Goal: Task Accomplishment & Management: Use online tool/utility

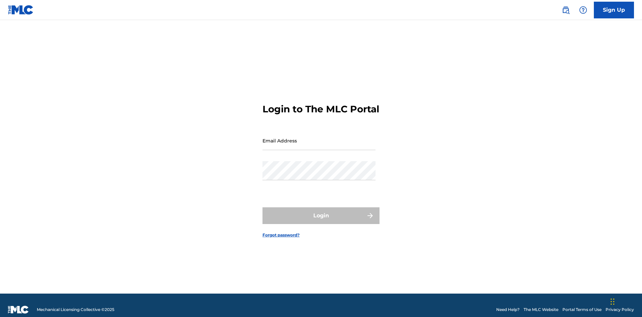
scroll to position [9, 0]
click at [319, 138] on input "Email Address" at bounding box center [319, 140] width 113 height 19
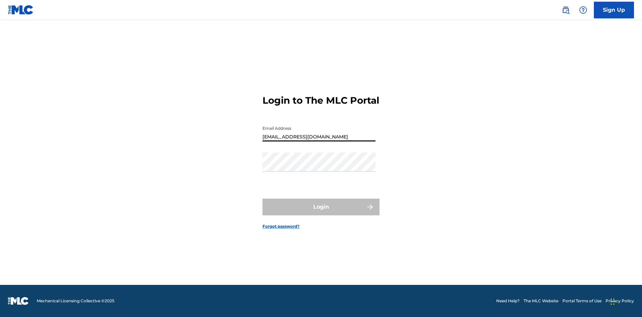
type input "Duke.McTesterson@gmail.com"
click at [321, 213] on button "Login" at bounding box center [321, 207] width 117 height 17
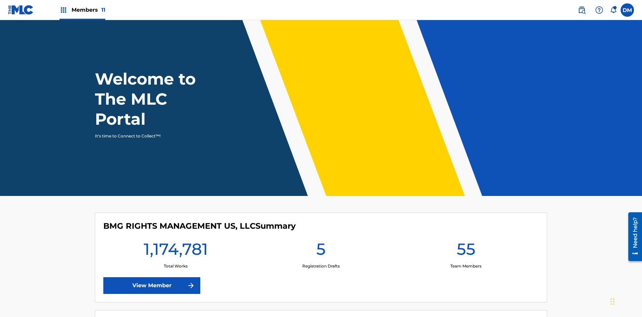
click at [82, 10] on span "Members 11" at bounding box center [89, 10] width 34 height 8
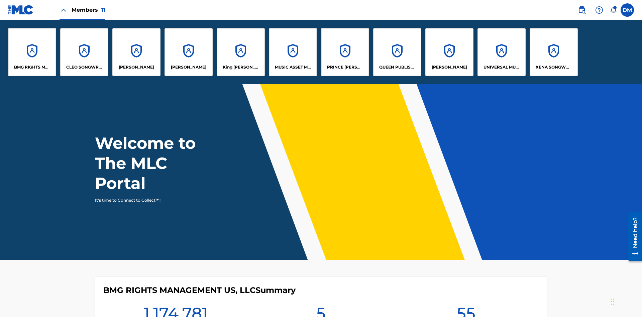
click at [502, 67] on p "UNIVERSAL MUSIC PUB GROUP" at bounding box center [502, 67] width 36 height 6
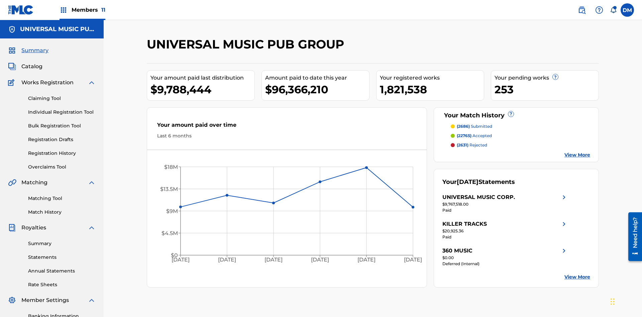
click at [62, 150] on link "Registration History" at bounding box center [62, 153] width 68 height 7
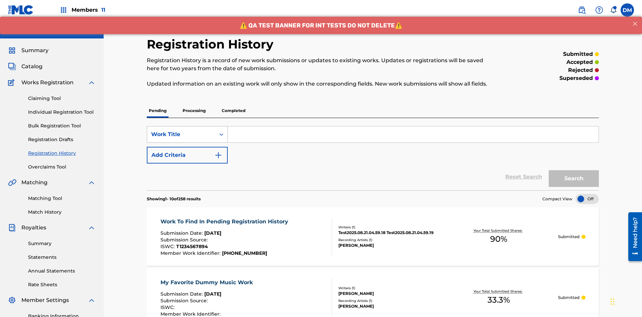
click at [181, 130] on div "Work Title" at bounding box center [181, 134] width 60 height 8
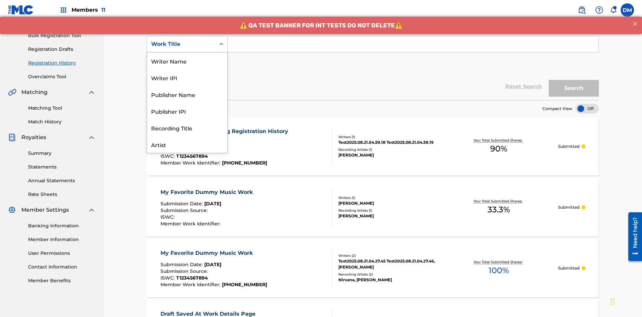
scroll to position [33, 0]
click at [187, 145] on div "Work Title" at bounding box center [187, 144] width 80 height 17
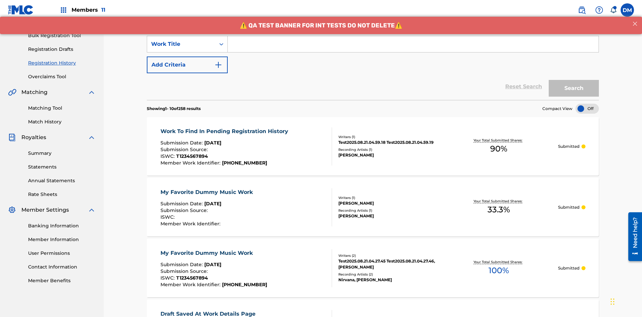
click at [187, 57] on button "Add Criteria" at bounding box center [187, 65] width 81 height 17
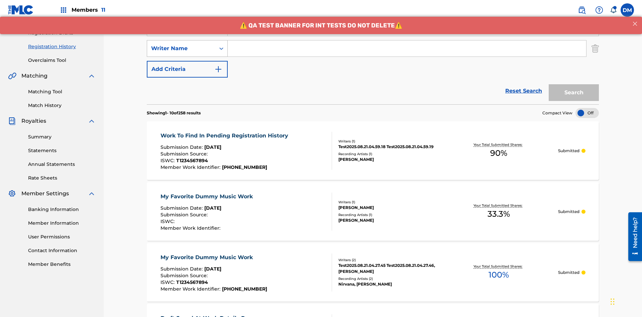
click at [181, 44] on div "Writer Name" at bounding box center [181, 48] width 60 height 8
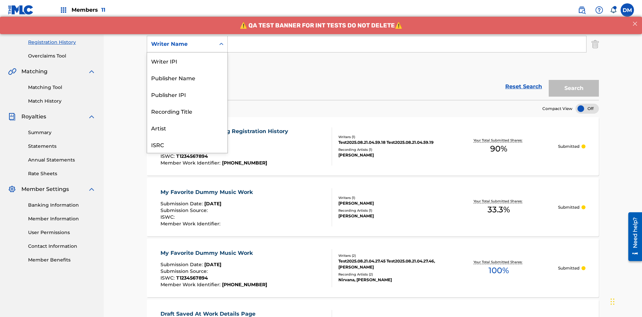
scroll to position [17, 0]
click at [187, 94] on div "Recording Title" at bounding box center [187, 94] width 80 height 17
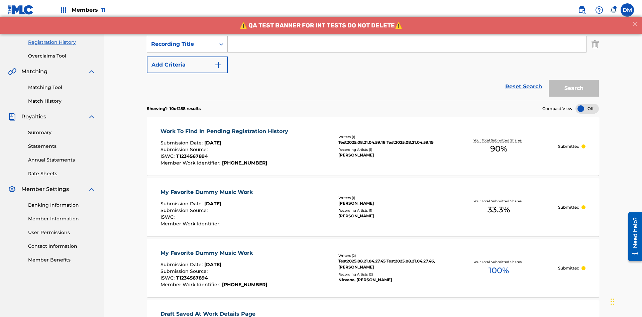
click at [187, 57] on button "Add Criteria" at bounding box center [187, 65] width 81 height 17
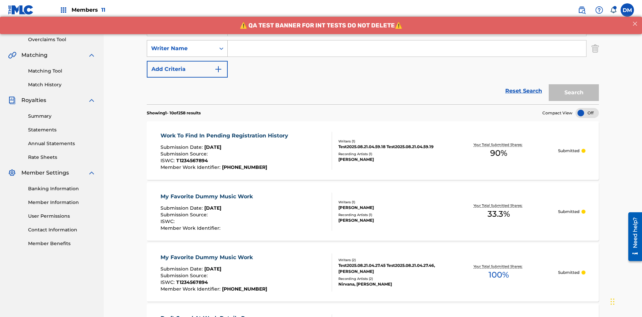
click at [181, 44] on div "Writer Name" at bounding box center [181, 48] width 60 height 8
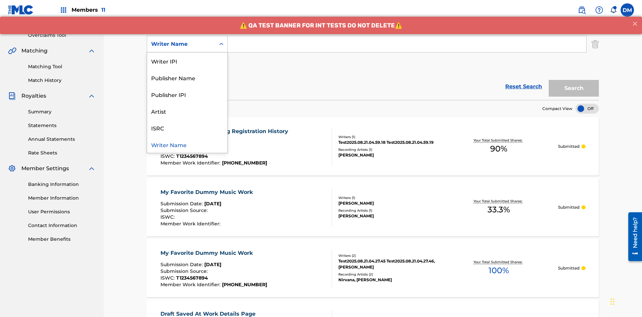
click at [187, 128] on div "ISRC" at bounding box center [187, 127] width 80 height 17
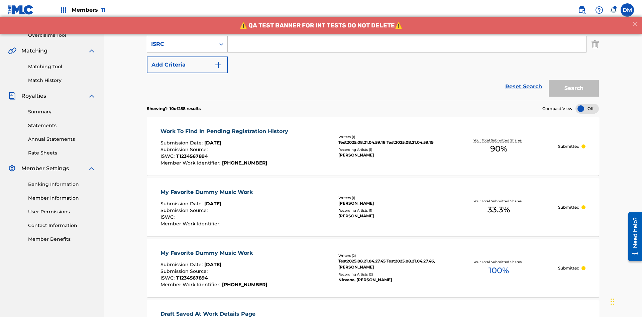
click at [187, 57] on button "Add Criteria" at bounding box center [187, 65] width 81 height 17
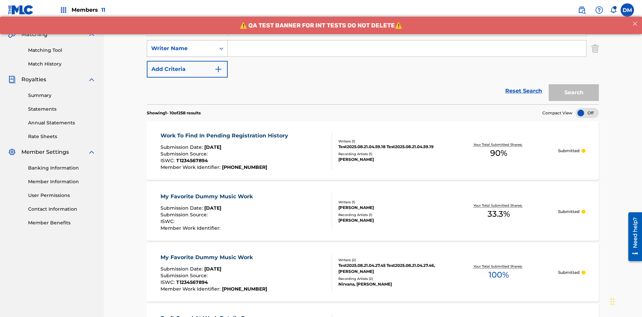
click at [181, 44] on div "Writer Name" at bounding box center [181, 48] width 60 height 8
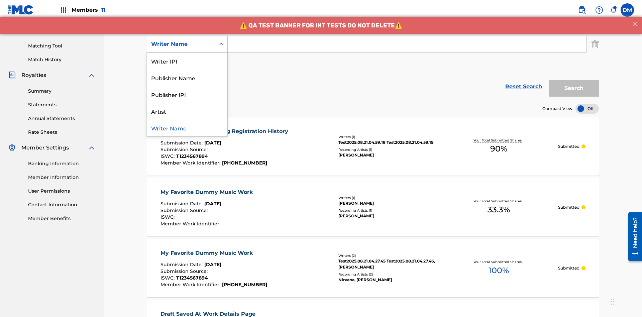
click at [187, 128] on div "Writer Name" at bounding box center [187, 127] width 80 height 17
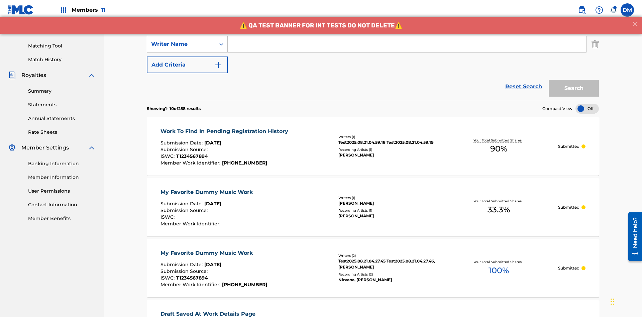
click at [187, 57] on button "Add Criteria" at bounding box center [187, 65] width 81 height 17
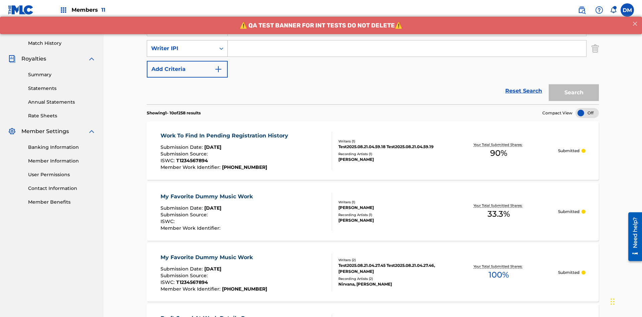
click at [181, 44] on div "Writer IPI" at bounding box center [181, 48] width 60 height 8
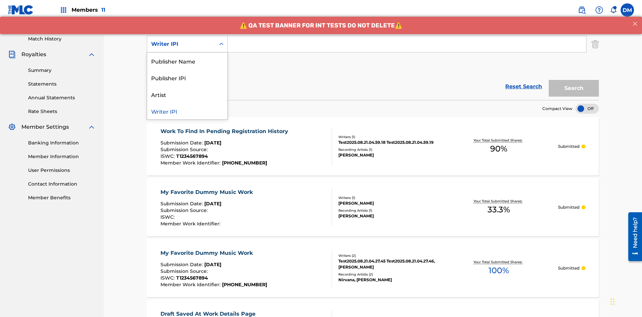
click at [187, 61] on div "Publisher Name" at bounding box center [187, 61] width 80 height 17
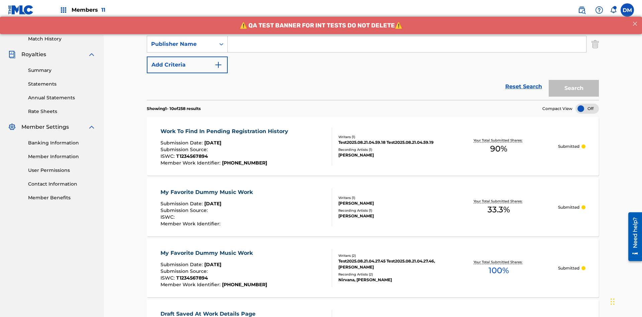
click at [187, 57] on button "Add Criteria" at bounding box center [187, 65] width 81 height 17
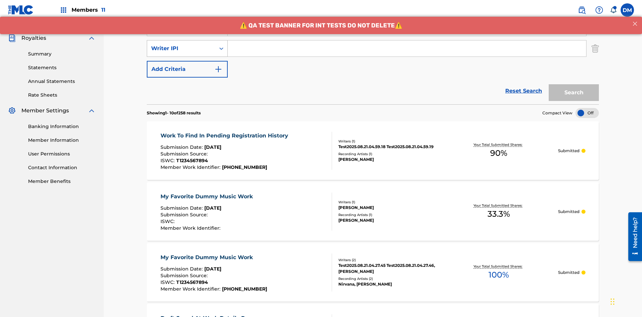
click at [181, 44] on div "Writer IPI" at bounding box center [181, 48] width 60 height 8
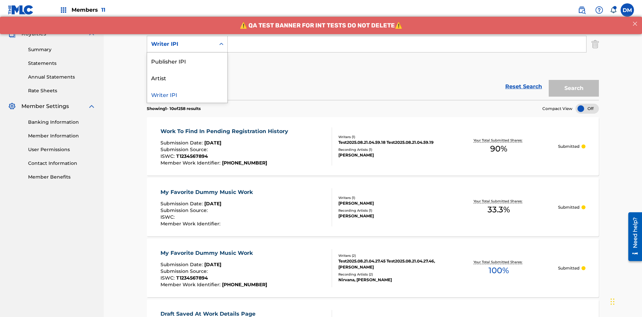
click at [187, 61] on div "Publisher IPI" at bounding box center [187, 61] width 80 height 17
click at [187, 57] on button "Add Criteria" at bounding box center [187, 65] width 81 height 17
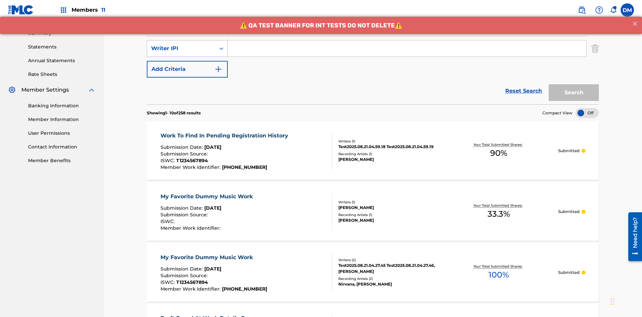
click at [181, 44] on div "Writer IPI" at bounding box center [181, 48] width 60 height 8
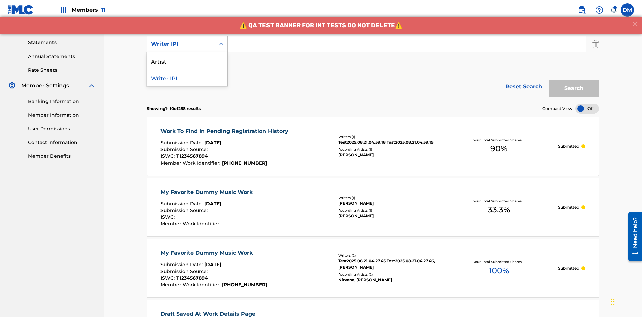
click at [187, 61] on div "Artist" at bounding box center [187, 61] width 80 height 17
click at [187, 57] on button "Add Criteria" at bounding box center [187, 65] width 81 height 17
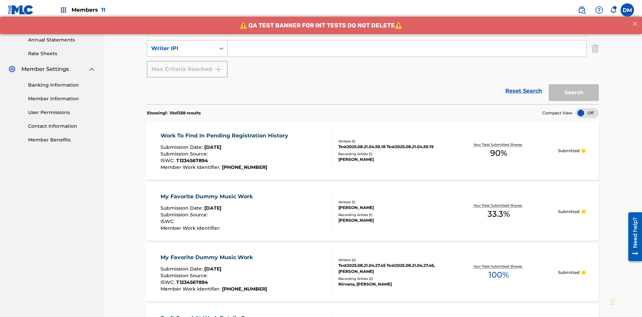
click at [181, 44] on div "Writer IPI" at bounding box center [181, 48] width 60 height 8
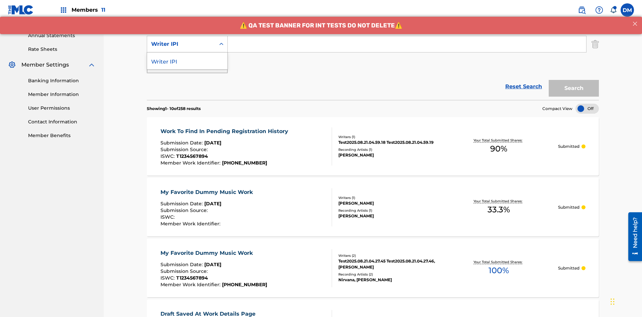
click at [187, 61] on div "Writer IPI" at bounding box center [187, 61] width 80 height 17
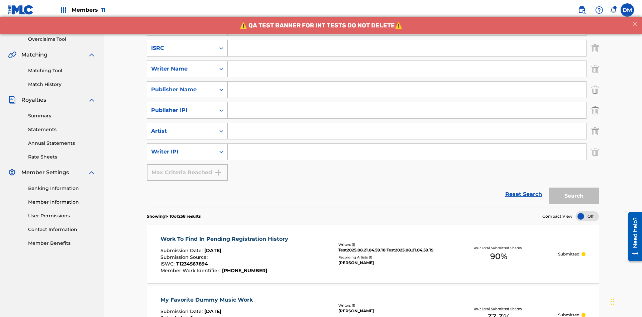
click at [407, 48] on input "Search Form" at bounding box center [407, 48] width 359 height 16
type input "AA3123123123"
click at [413, 15] on input "Search Form" at bounding box center [413, 7] width 371 height 16
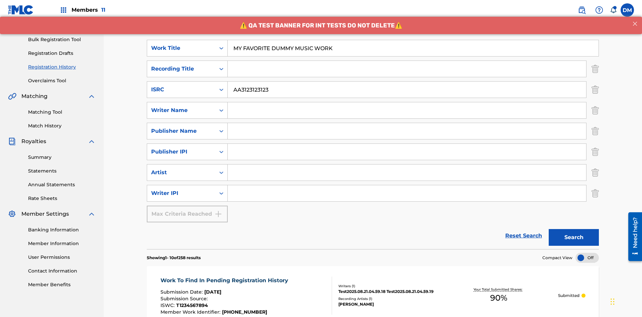
type input "MY FAVORITE DUMMY MUSIC WORK"
click at [407, 102] on input "Search Form" at bounding box center [407, 110] width 359 height 16
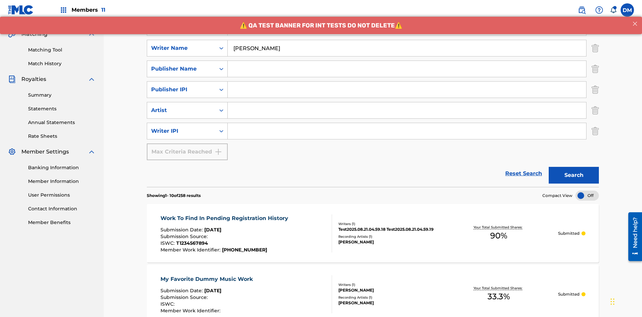
type input "BERKOWITZ"
click at [407, 123] on input "Search Form" at bounding box center [407, 131] width 359 height 16
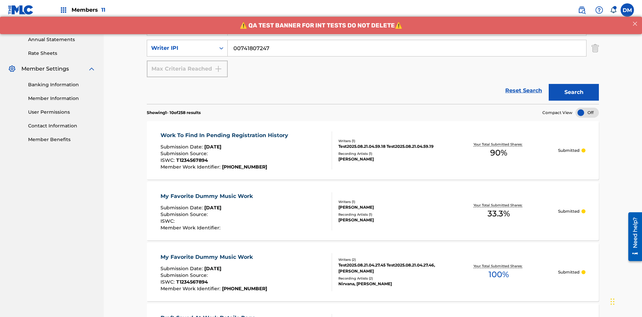
type input "00741807247"
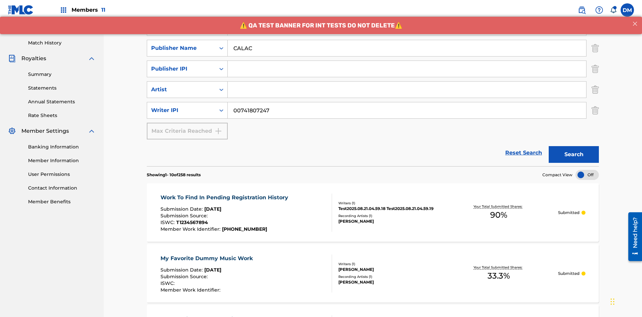
type input "CALACA"
